Goal: Contribute content: Add original content to the website for others to see

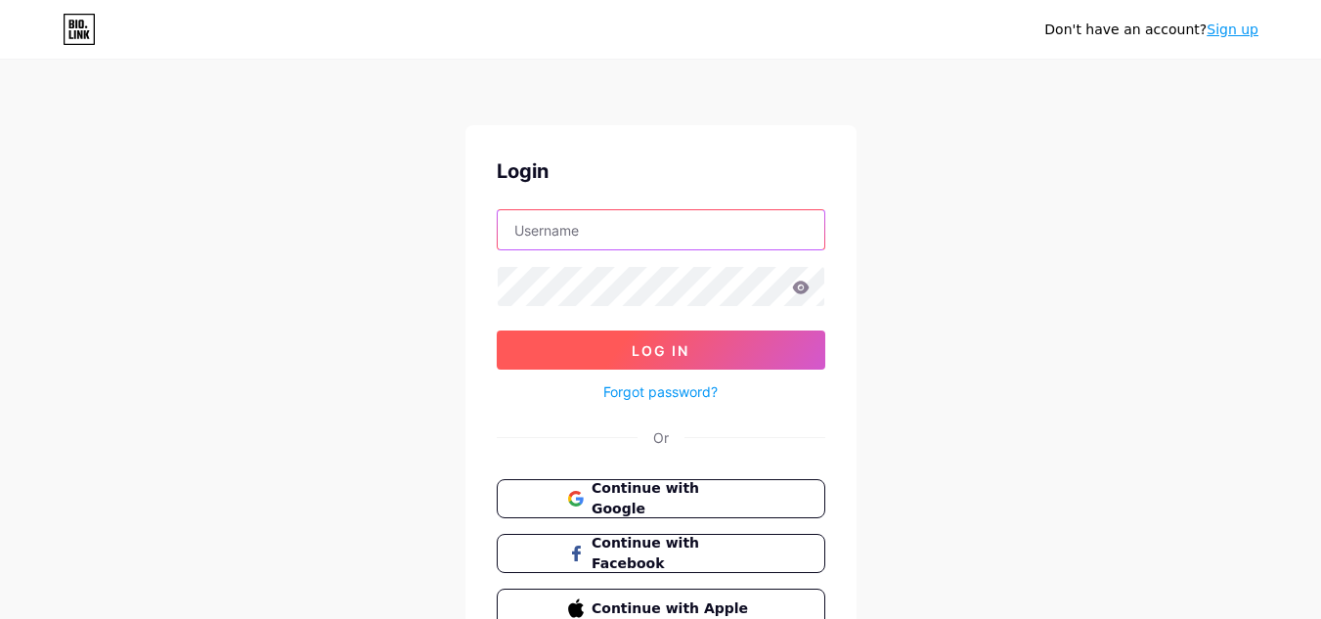
type input "[EMAIL_ADDRESS][DOMAIN_NAME]"
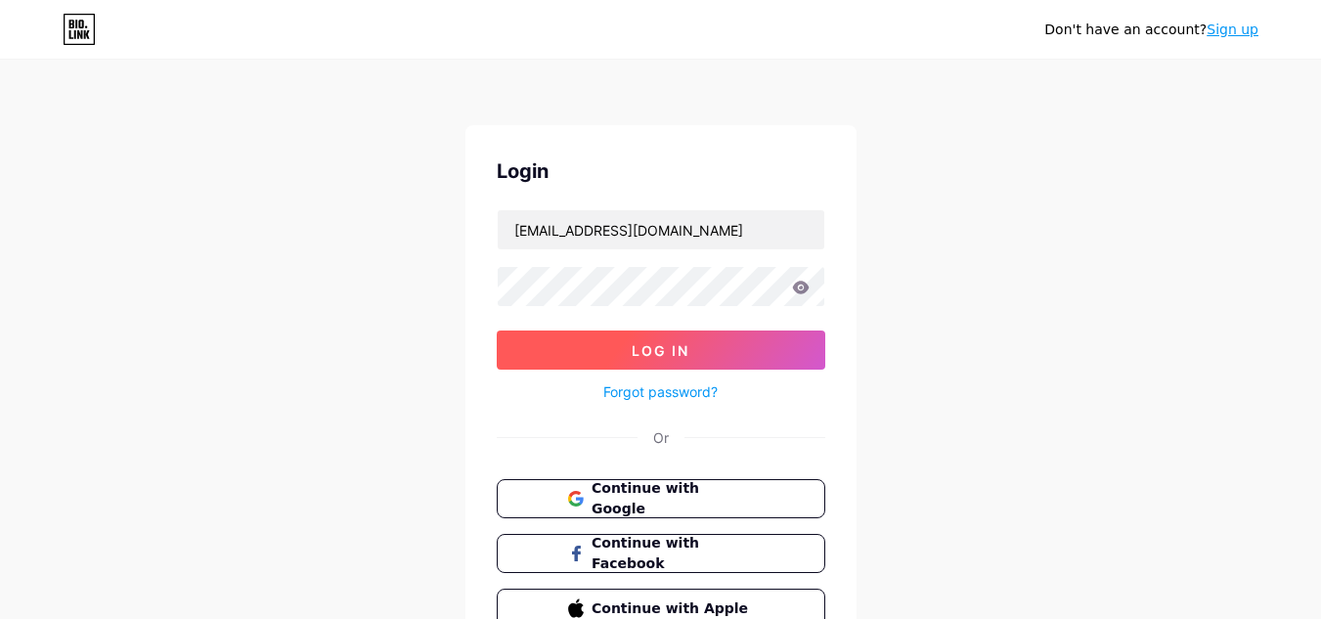
click at [694, 348] on button "Log In" at bounding box center [661, 350] width 329 height 39
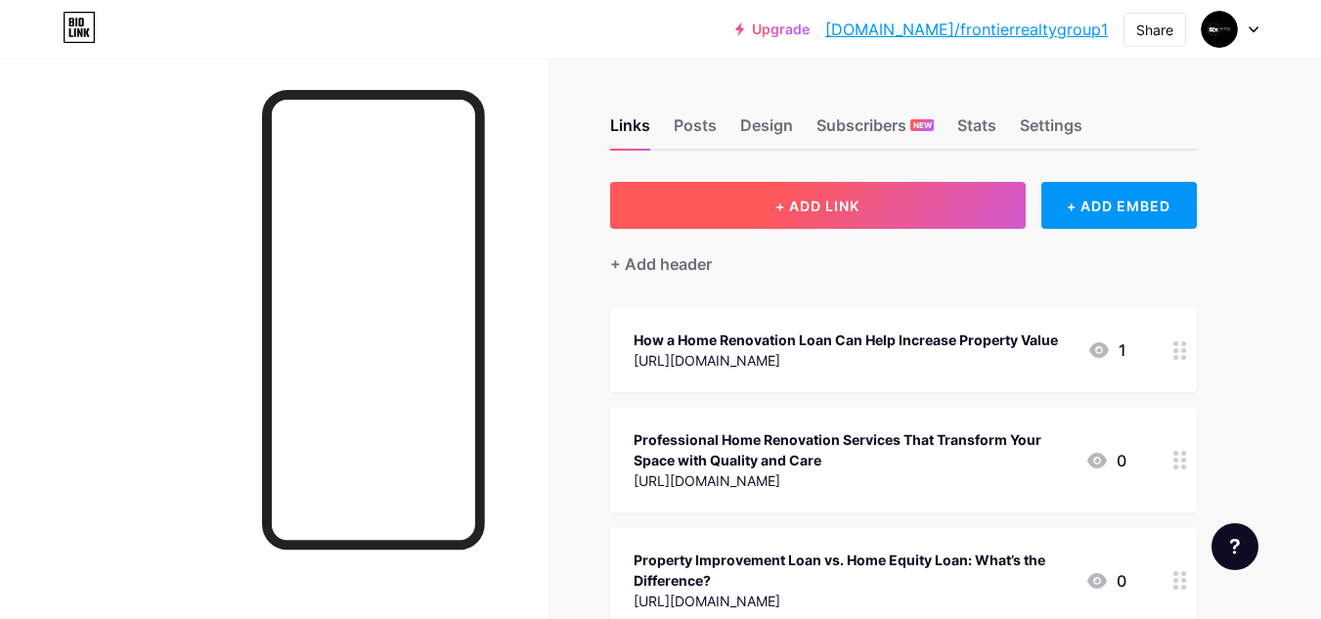
click at [709, 191] on button "+ ADD LINK" at bounding box center [818, 205] width 416 height 47
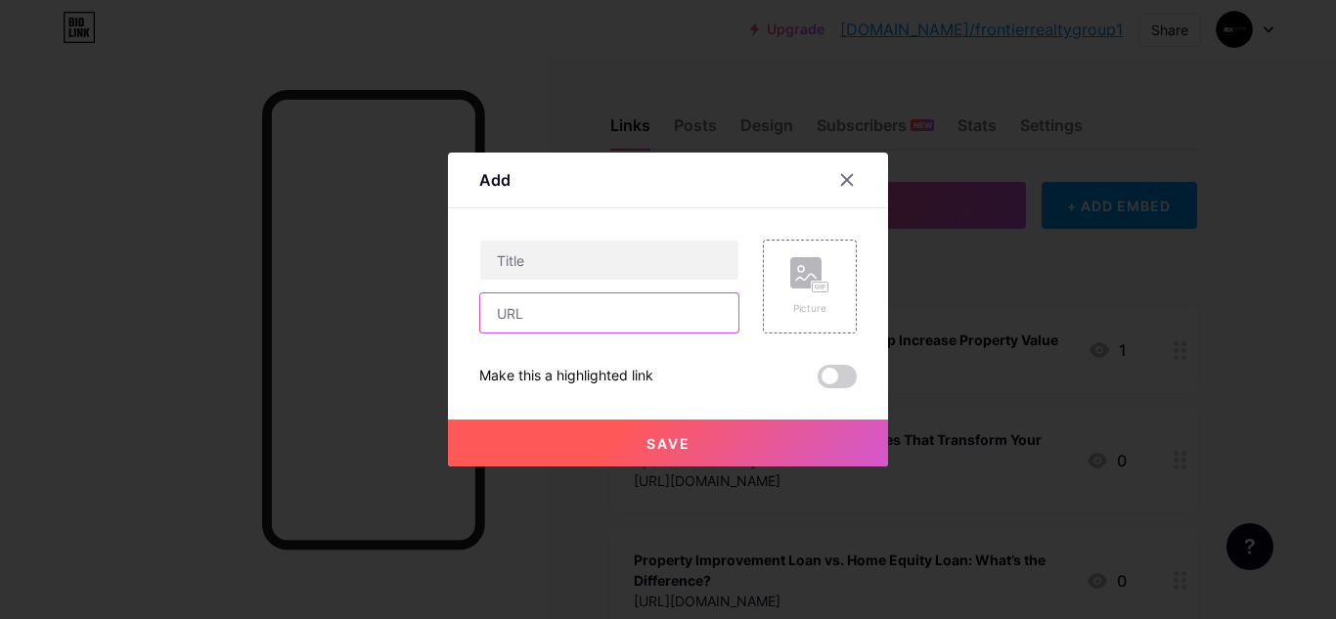
click at [659, 316] on input "text" at bounding box center [609, 312] width 258 height 39
paste input "[URL][DOMAIN_NAME]"
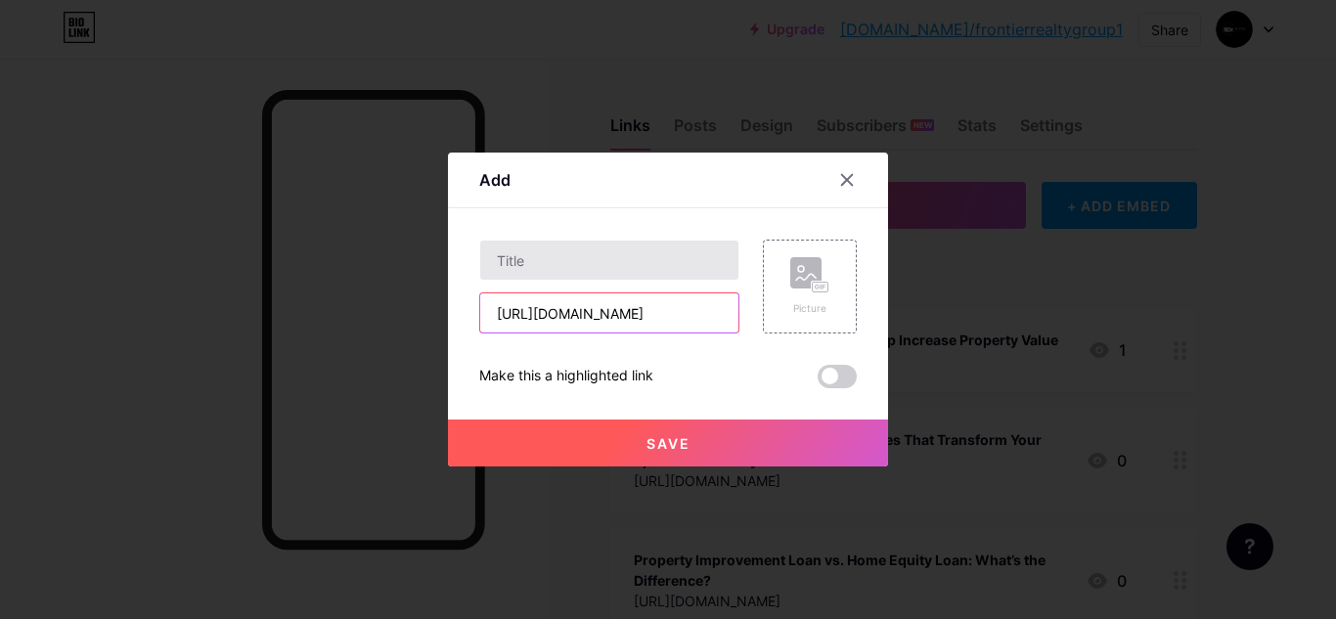
type input "[URL][DOMAIN_NAME]"
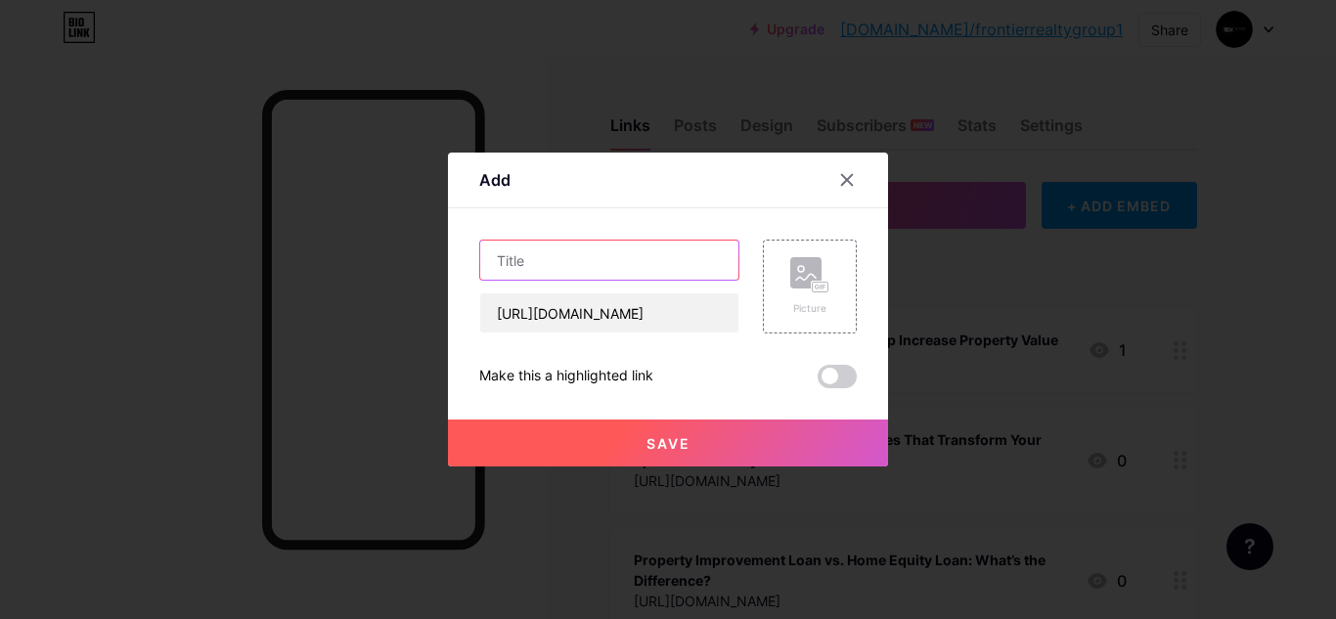
click at [557, 275] on input "text" at bounding box center [609, 260] width 258 height 39
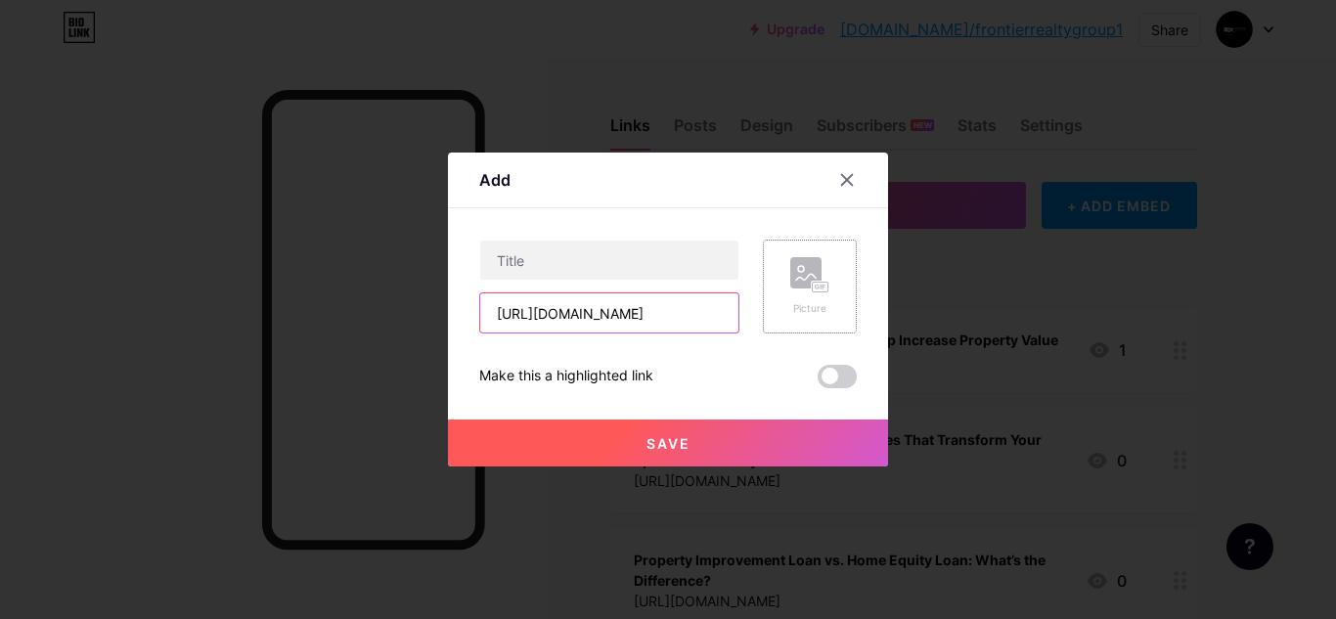
drag, startPoint x: 667, startPoint y: 308, endPoint x: 844, endPoint y: 309, distance: 177.0
click at [844, 309] on div "[URL][DOMAIN_NAME] Picture" at bounding box center [667, 287] width 377 height 94
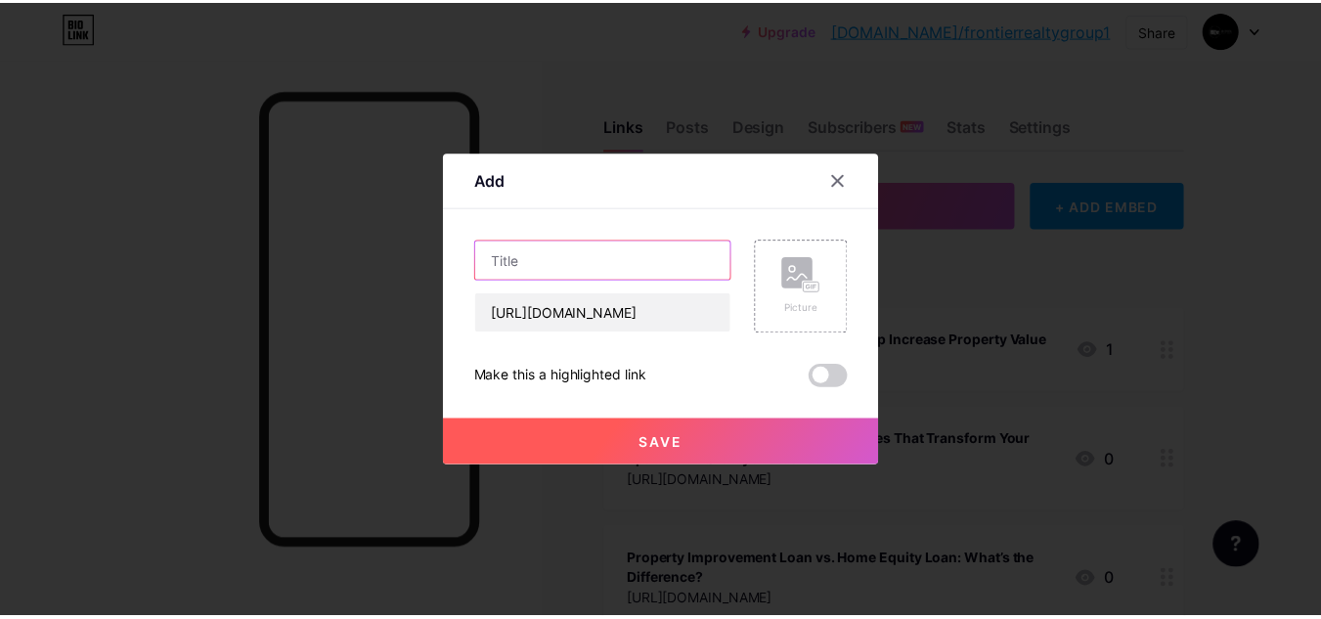
scroll to position [0, 0]
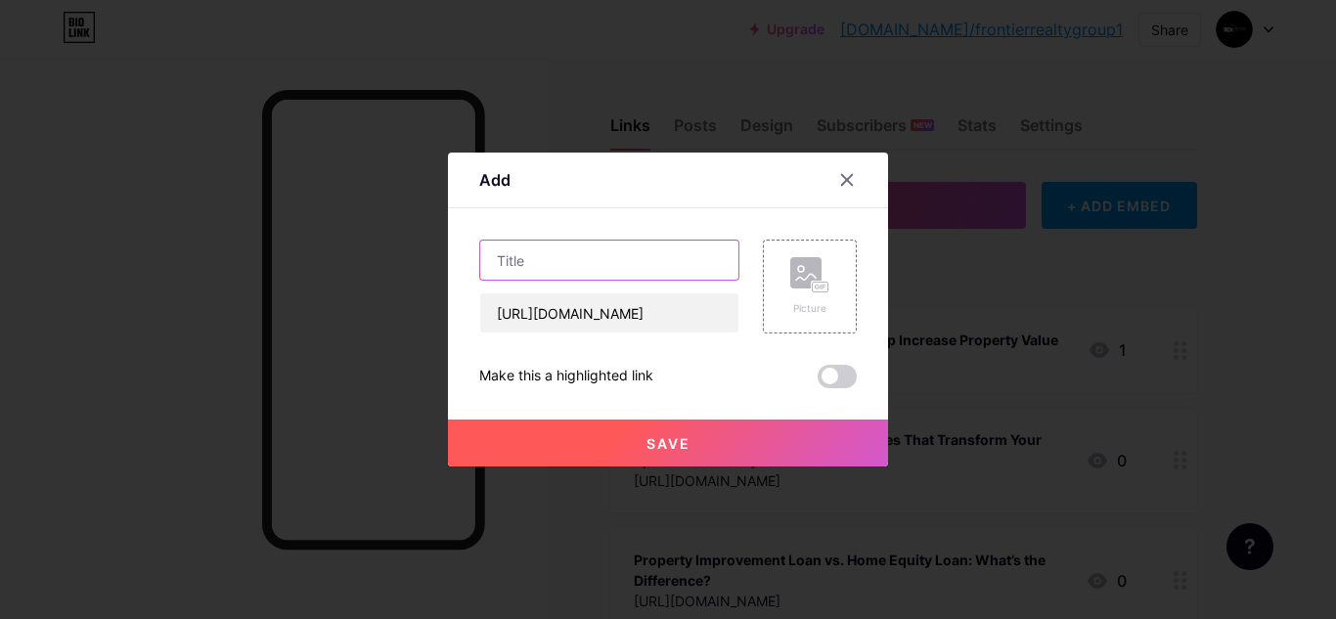
click at [649, 269] on input "text" at bounding box center [609, 260] width 258 height 39
paste input "frontierrealtygroupusa"
type input "frontierrealtygroupusa"
click at [650, 465] on button "Save" at bounding box center [668, 443] width 440 height 47
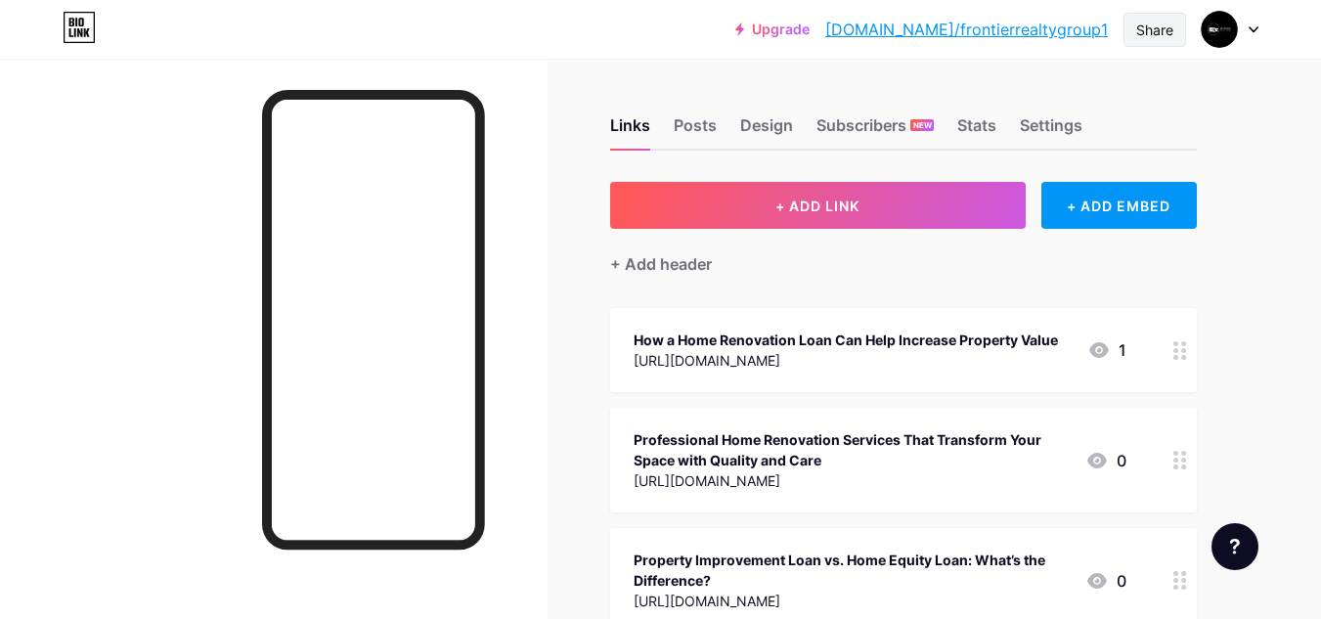
click at [1159, 35] on div "Share" at bounding box center [1154, 30] width 37 height 21
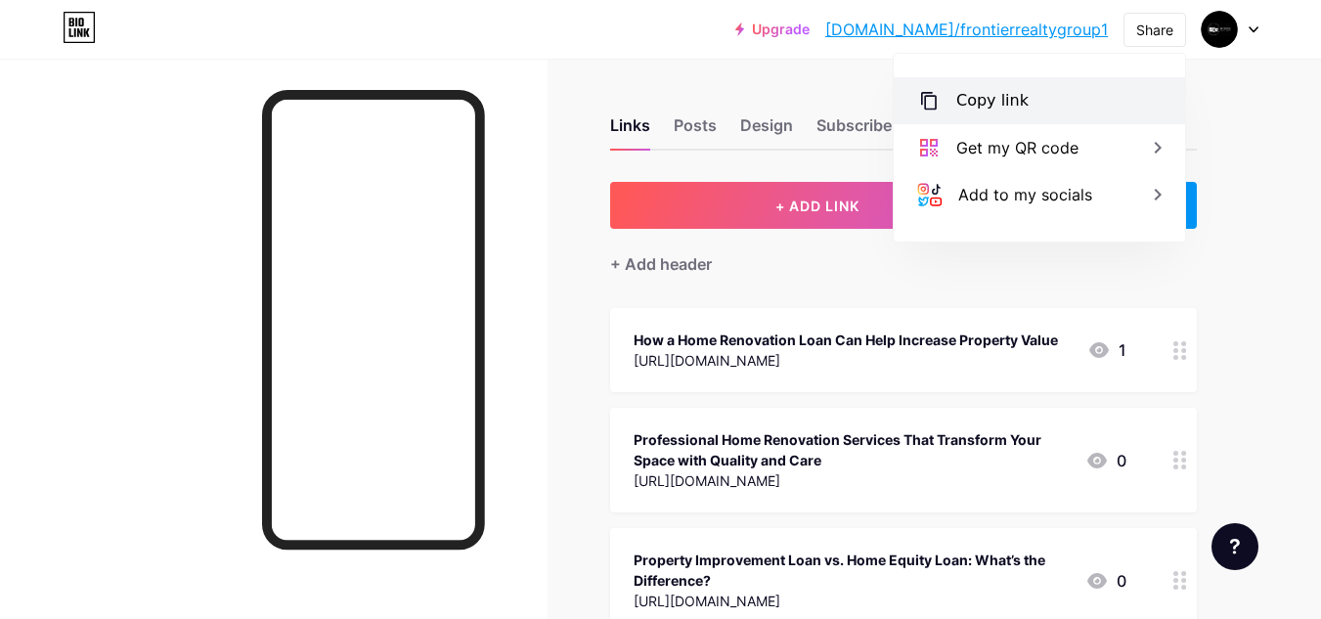
click at [1069, 104] on div "Copy link" at bounding box center [1039, 100] width 291 height 47
